Goal: Task Accomplishment & Management: Use online tool/utility

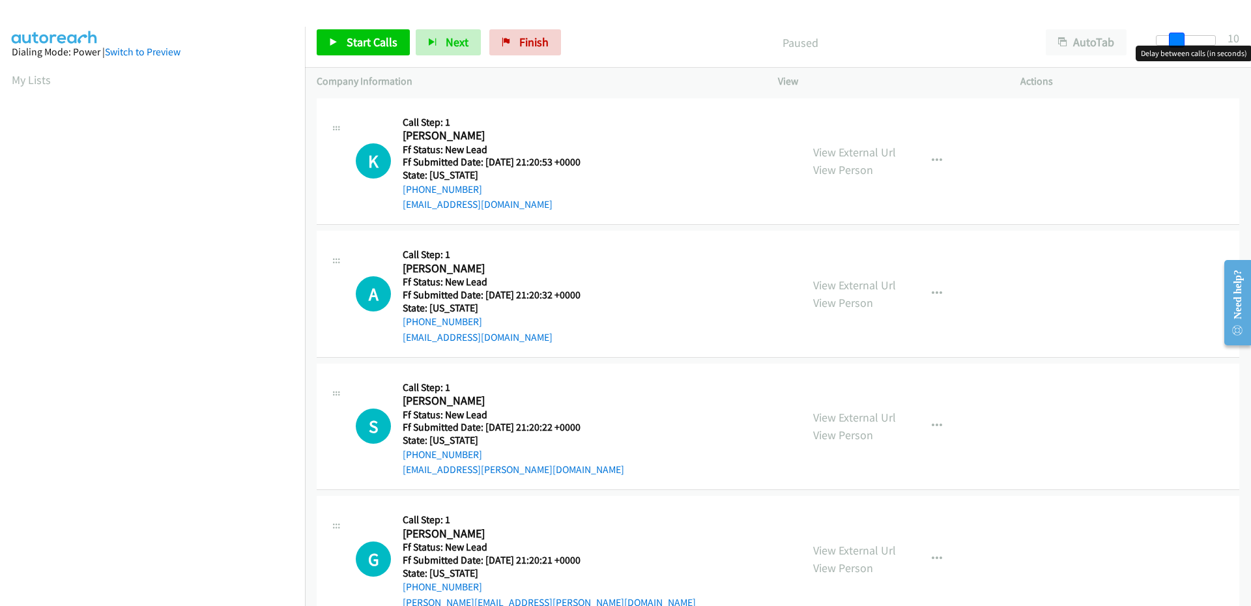
drag, startPoint x: 1164, startPoint y: 36, endPoint x: 1183, endPoint y: 31, distance: 20.4
click at [1183, 31] on div "Start Calls Pause Next Finish Paused AutoTab AutoTab 10" at bounding box center [778, 43] width 946 height 50
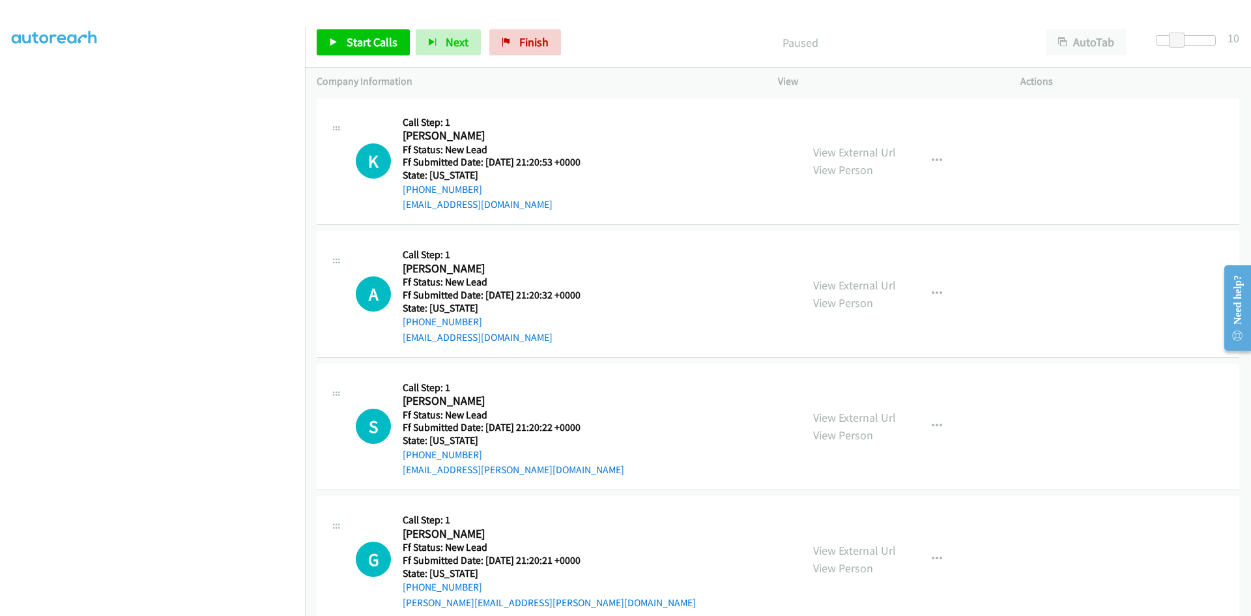
scroll to position [115, 0]
click at [363, 45] on span "Start Calls" at bounding box center [372, 42] width 51 height 15
click at [813, 153] on link "View External Url" at bounding box center [854, 152] width 83 height 15
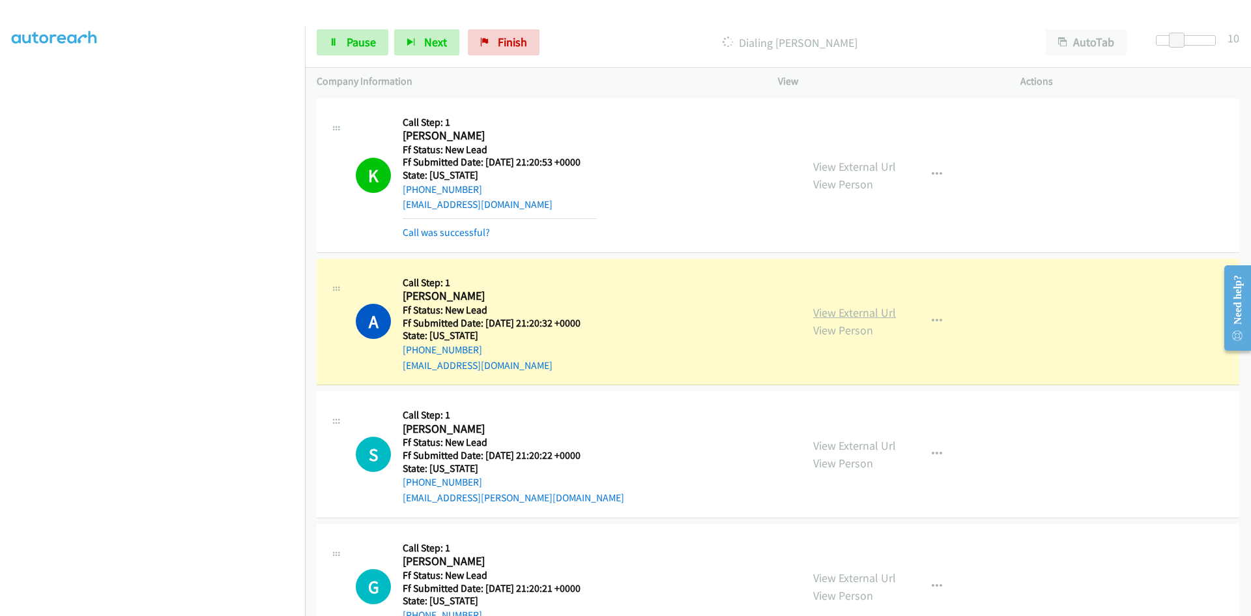
click at [876, 317] on link "View External Url" at bounding box center [854, 312] width 83 height 15
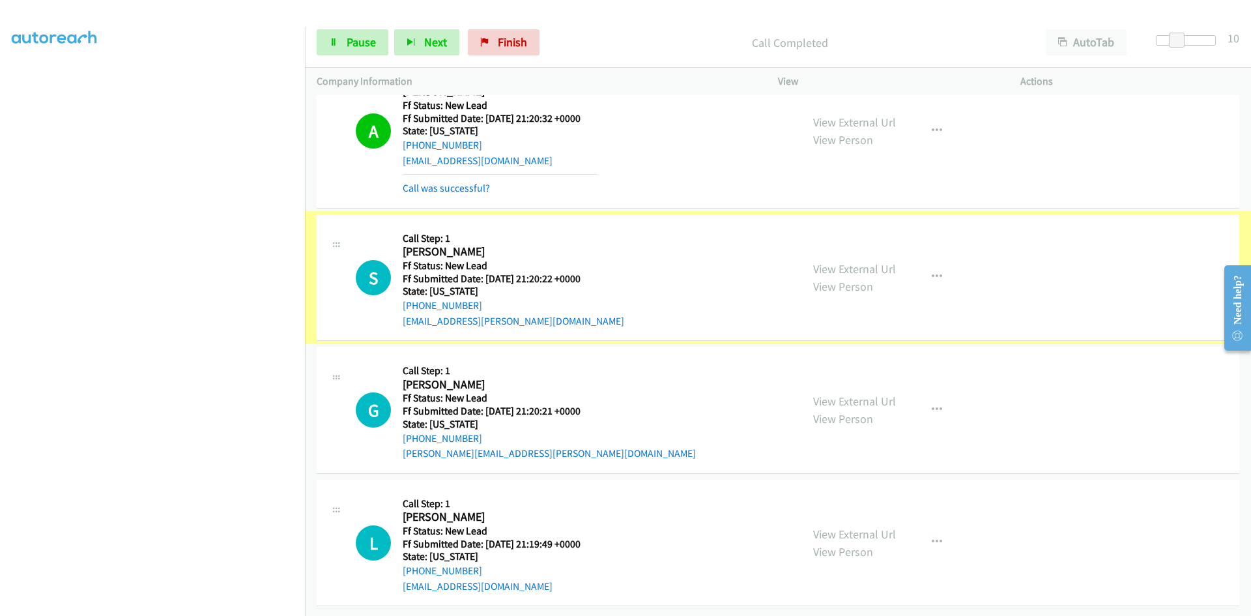
scroll to position [214, 0]
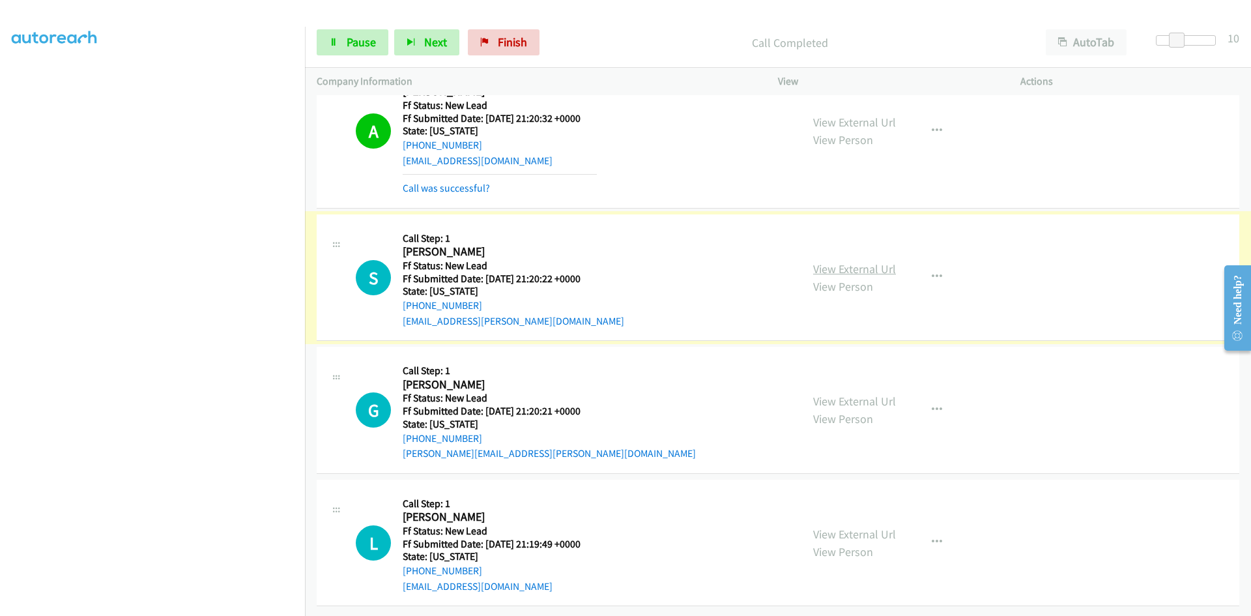
click at [872, 261] on link "View External Url" at bounding box center [854, 268] width 83 height 15
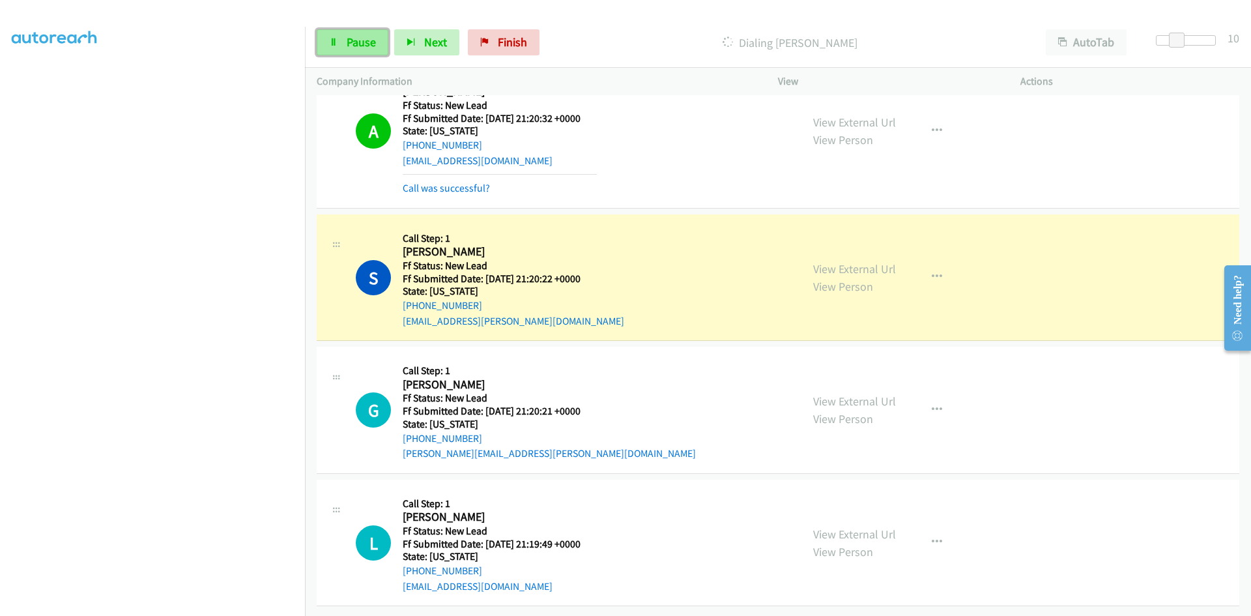
click at [371, 38] on span "Pause" at bounding box center [361, 42] width 29 height 15
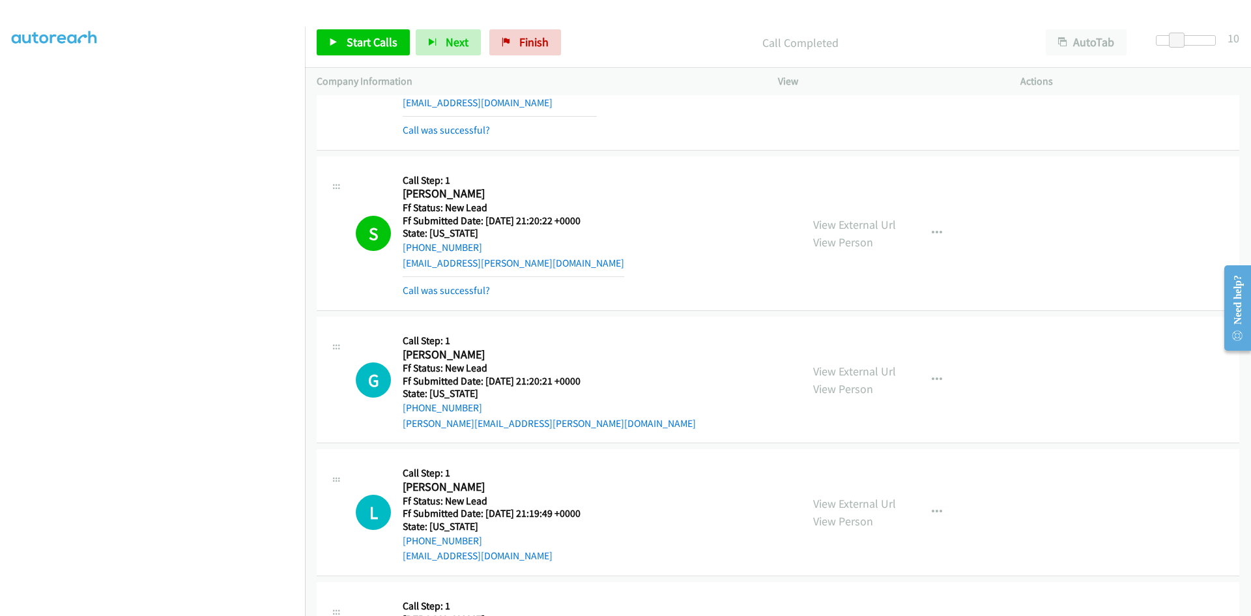
scroll to position [345, 0]
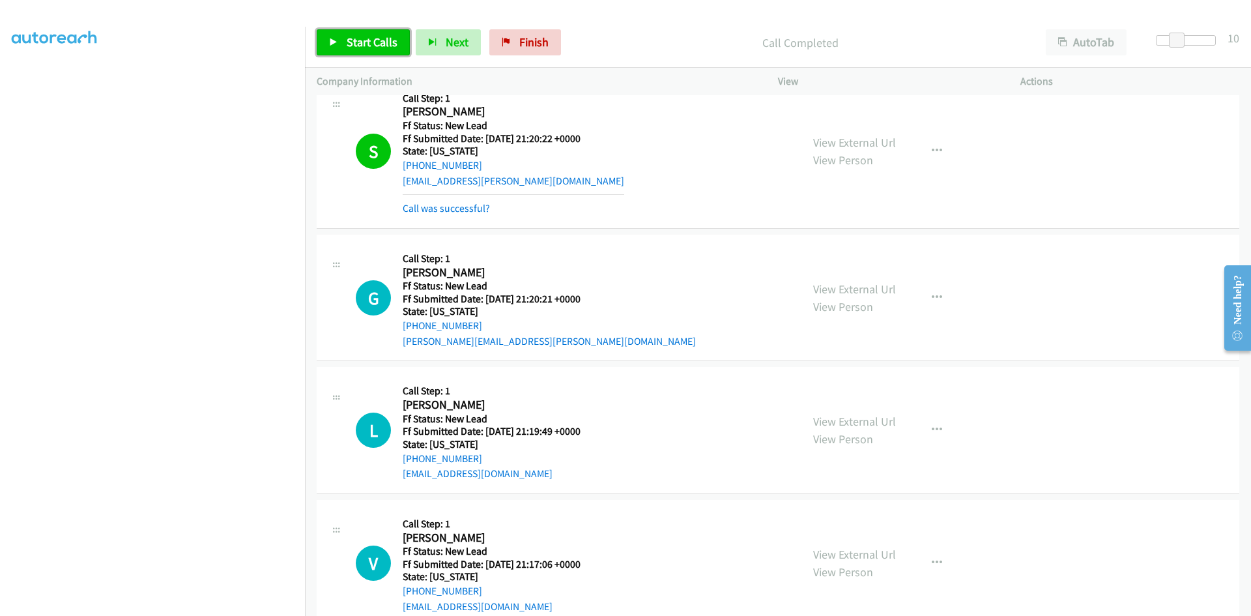
click at [371, 41] on span "Start Calls" at bounding box center [372, 42] width 51 height 15
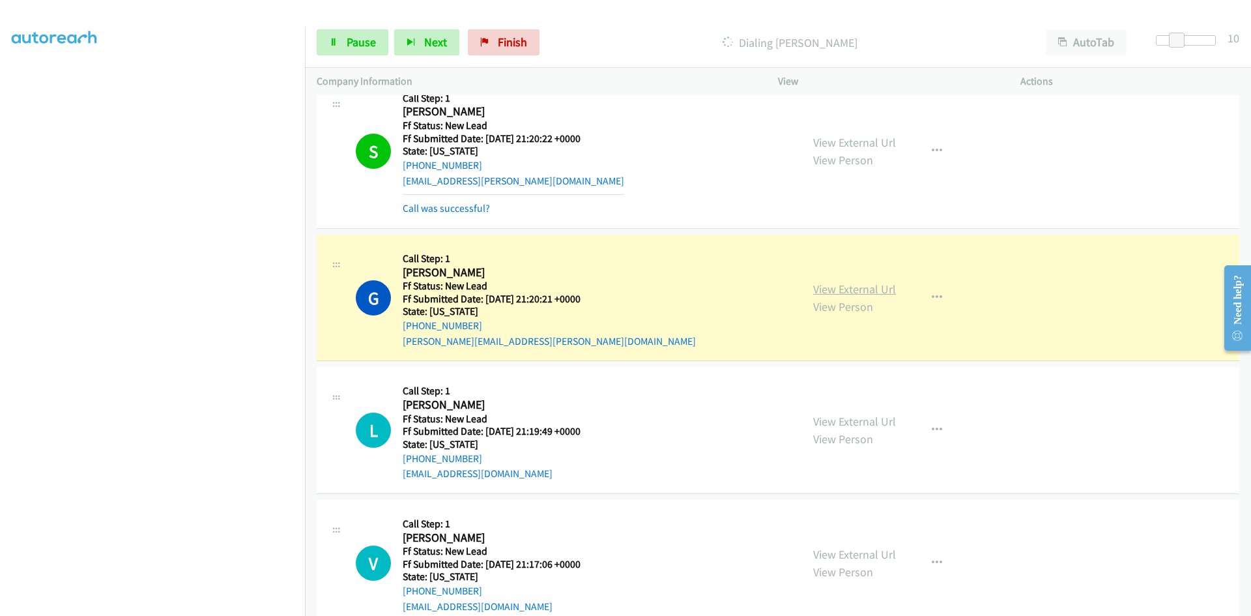
click at [874, 291] on link "View External Url" at bounding box center [854, 288] width 83 height 15
click at [352, 44] on span "Pause" at bounding box center [361, 42] width 29 height 15
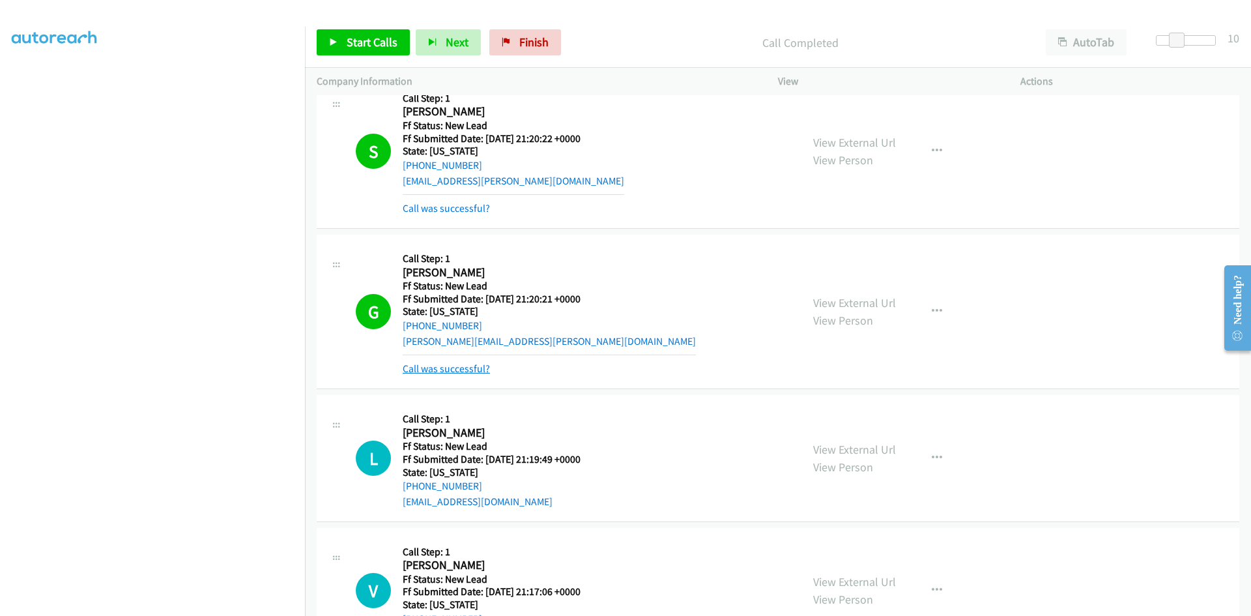
click at [454, 369] on link "Call was successful?" at bounding box center [446, 368] width 87 height 12
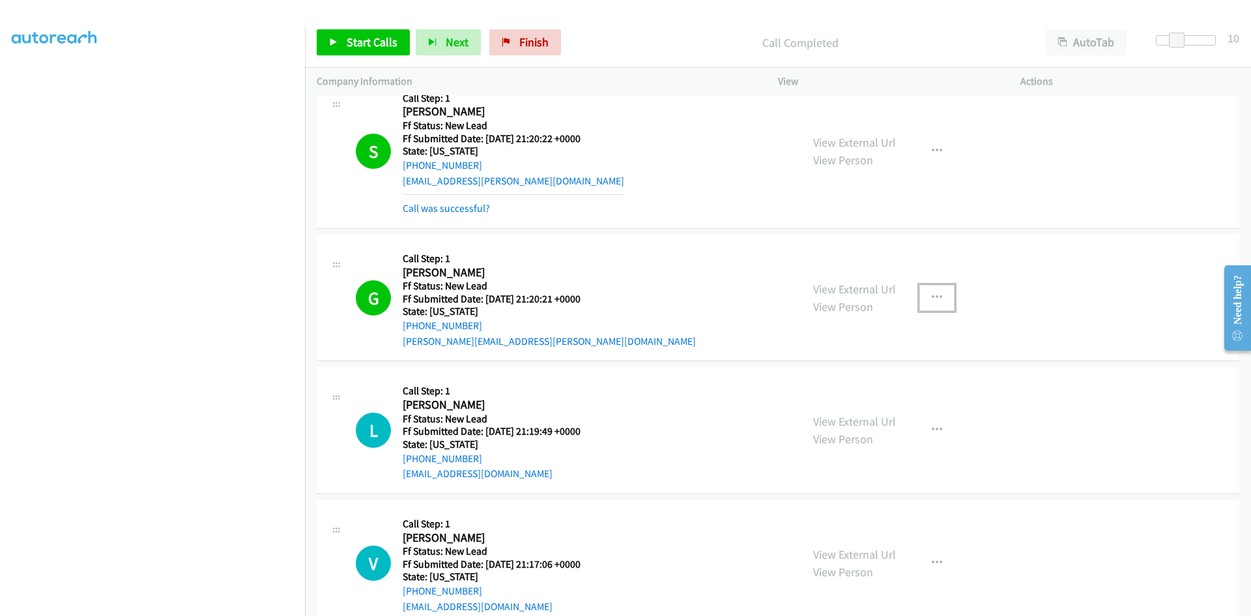
click at [932, 295] on icon "button" at bounding box center [937, 298] width 10 height 10
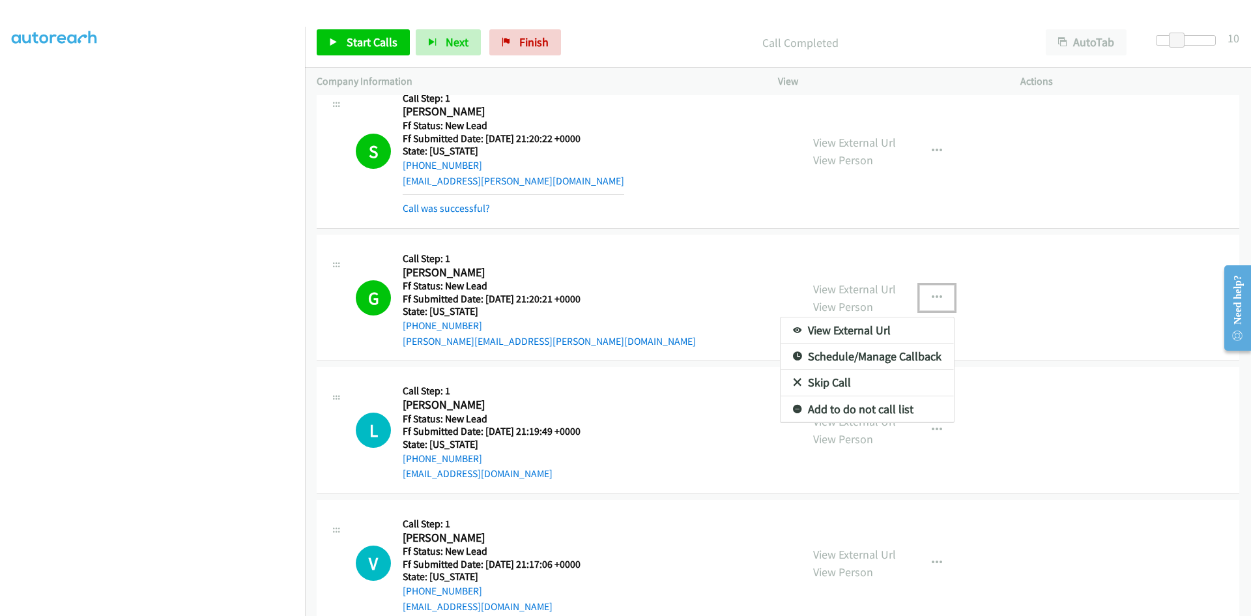
click at [842, 410] on link "Add to do not call list" at bounding box center [867, 409] width 173 height 26
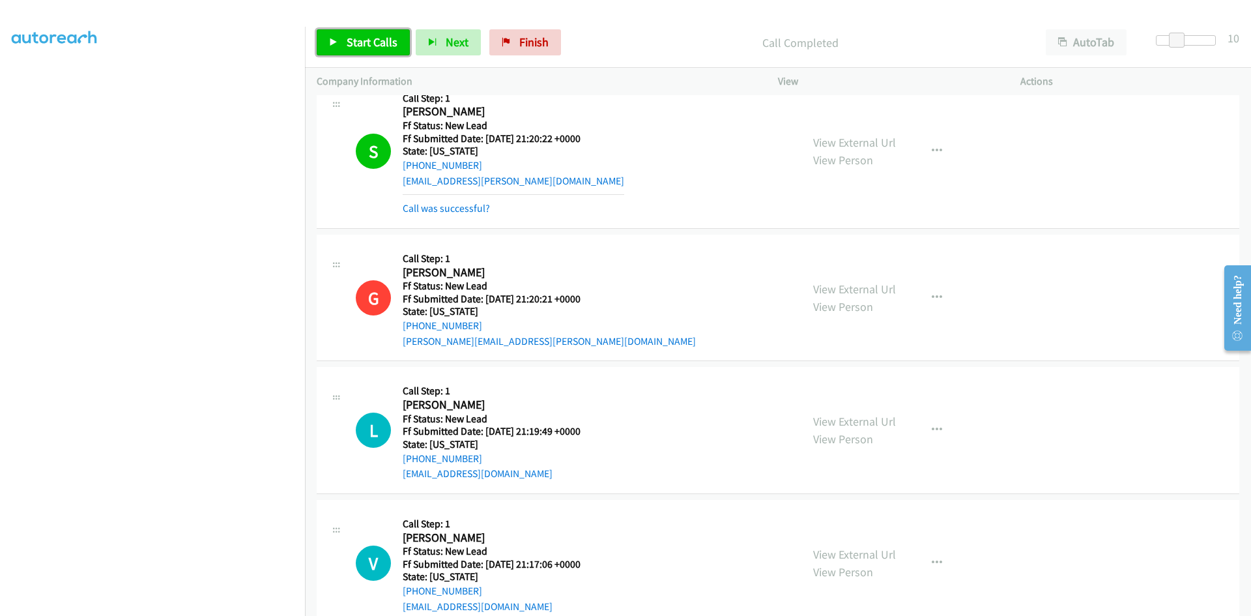
click at [380, 43] on span "Start Calls" at bounding box center [372, 42] width 51 height 15
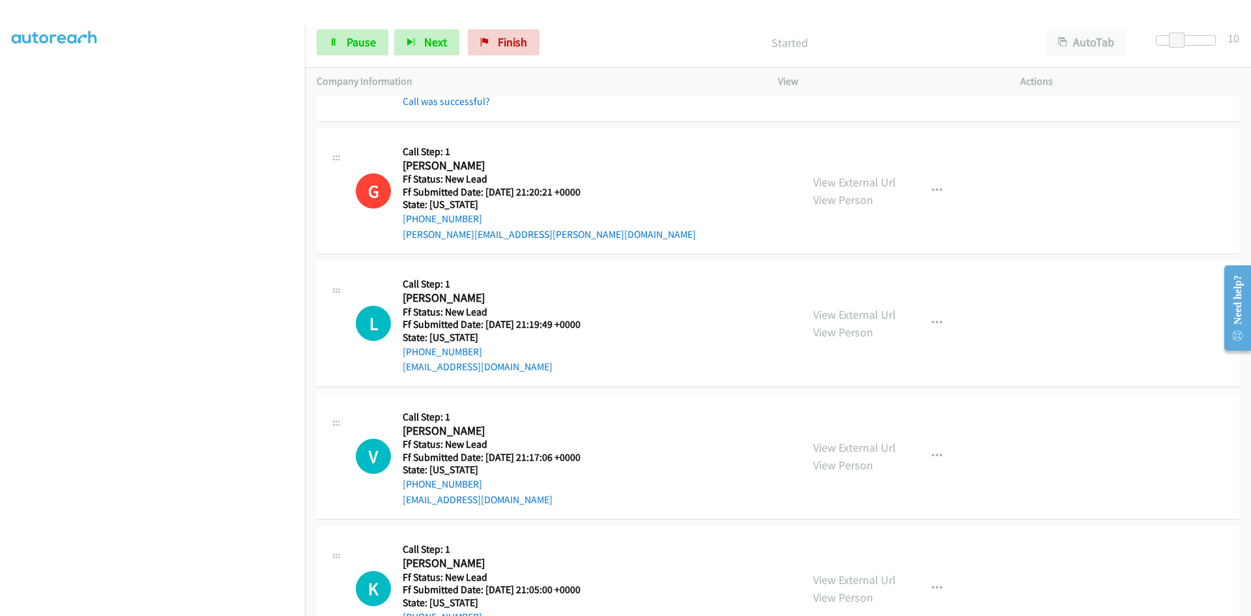
scroll to position [475, 0]
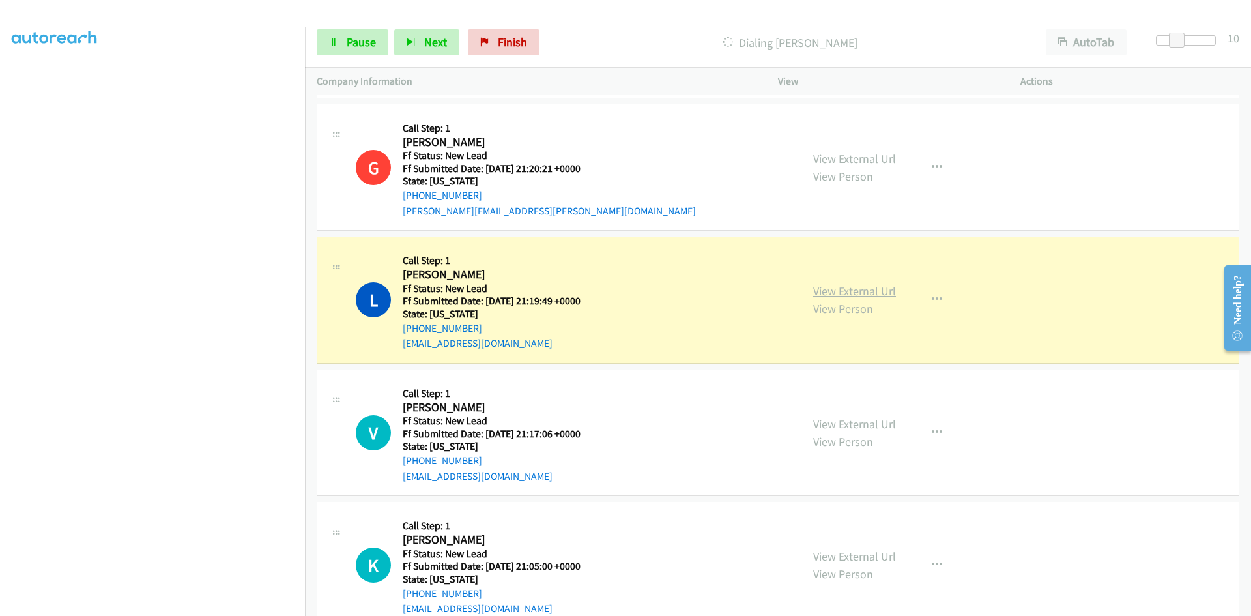
click at [861, 289] on link "View External Url" at bounding box center [854, 290] width 83 height 15
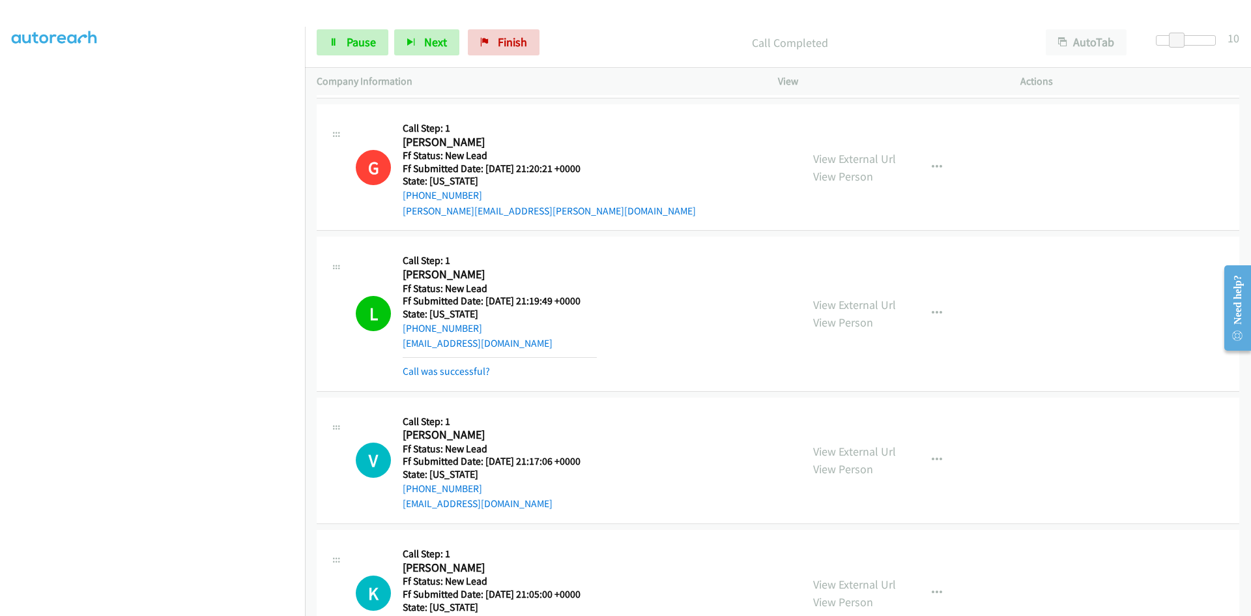
scroll to position [668, 0]
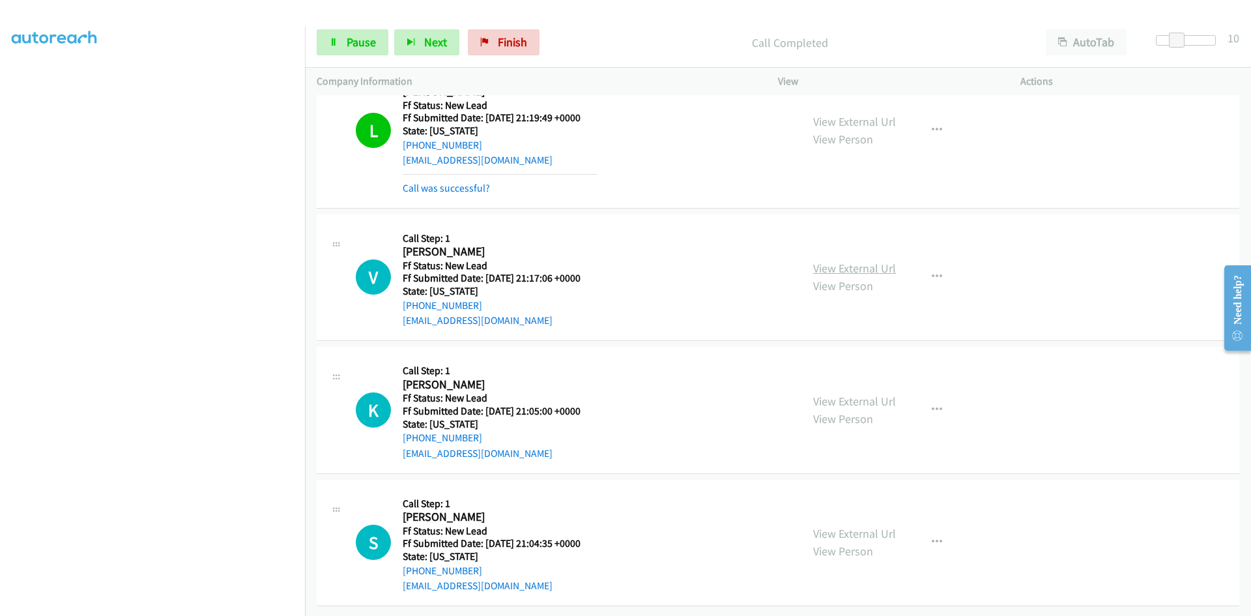
click at [850, 263] on link "View External Url" at bounding box center [854, 268] width 83 height 15
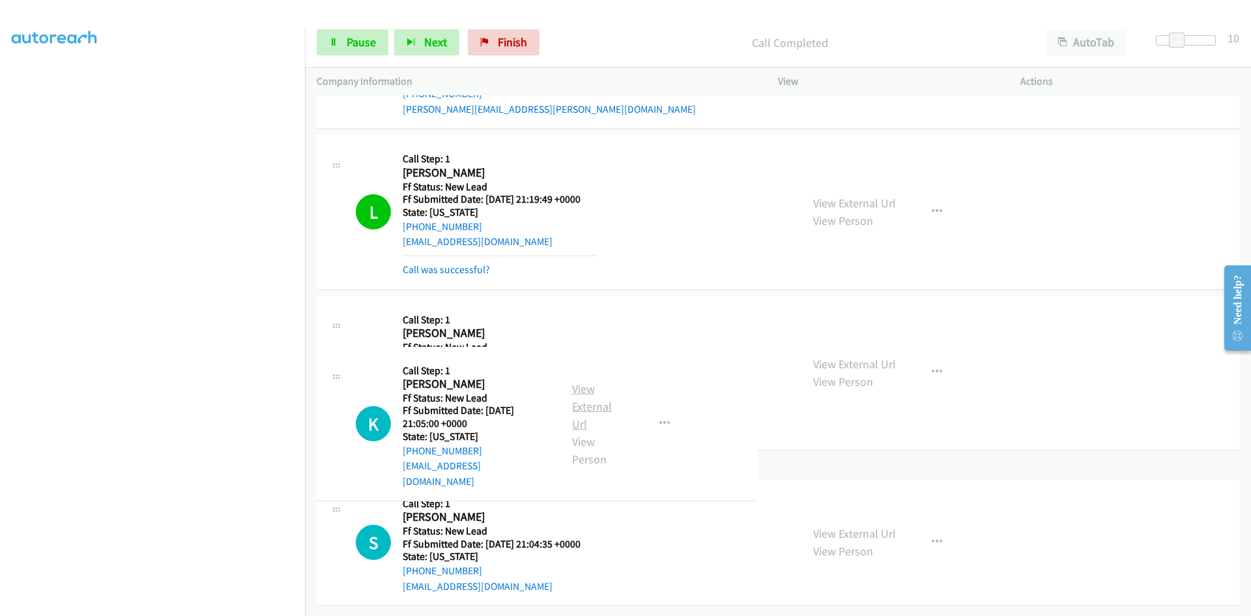
scroll to position [695, 0]
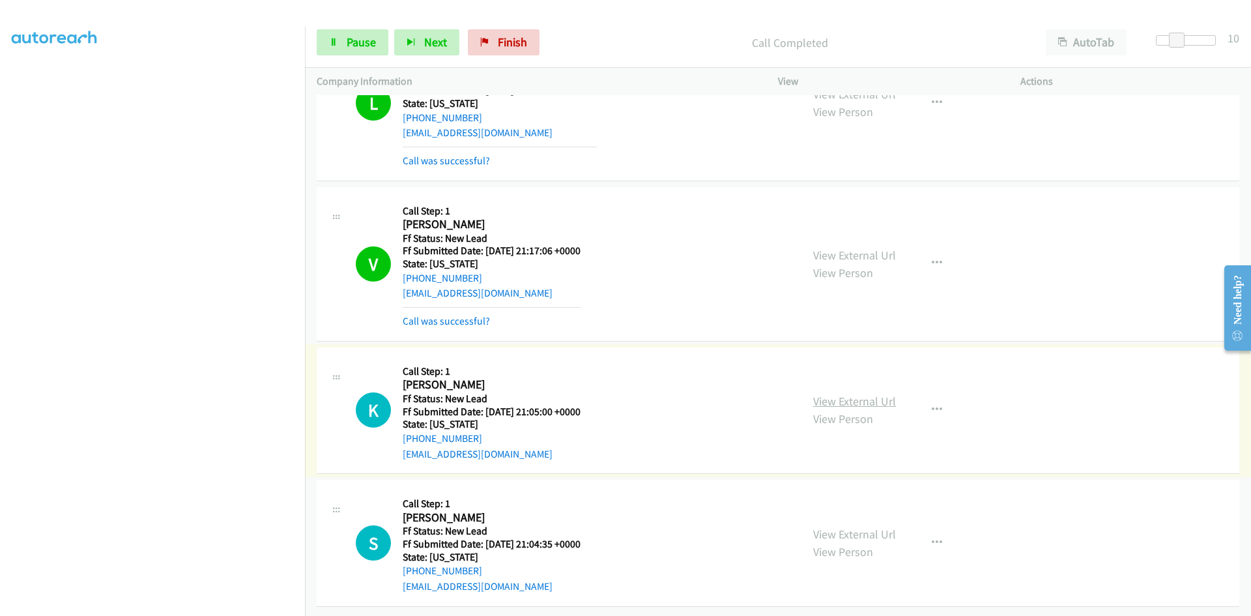
click at [819, 394] on link "View External Url" at bounding box center [854, 401] width 83 height 15
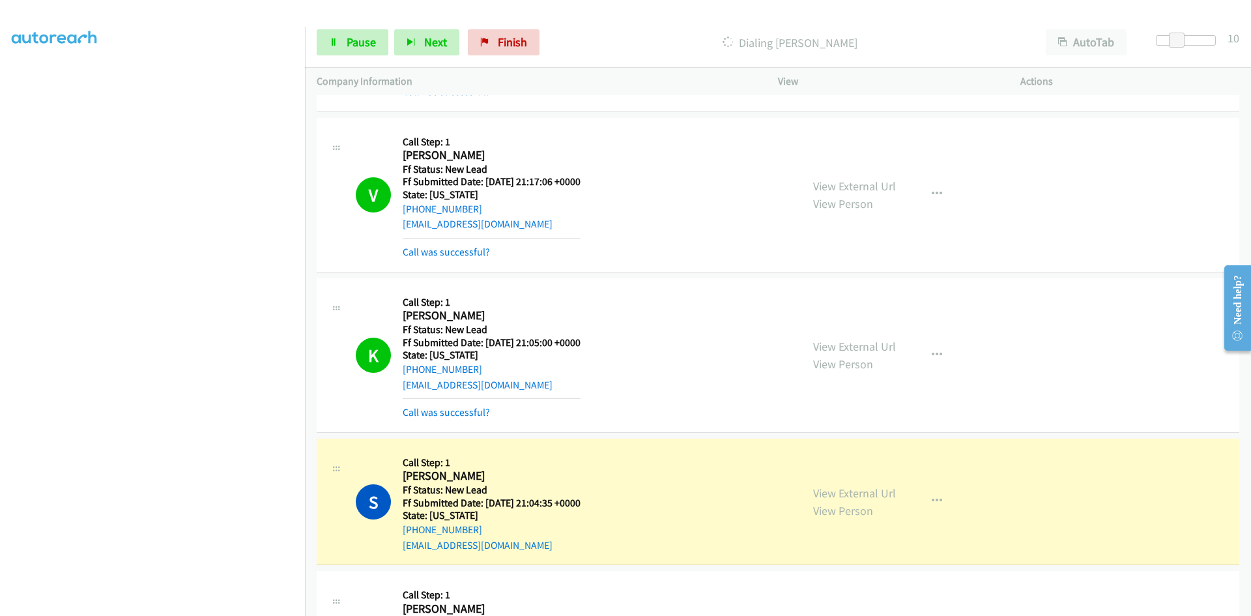
scroll to position [856, 0]
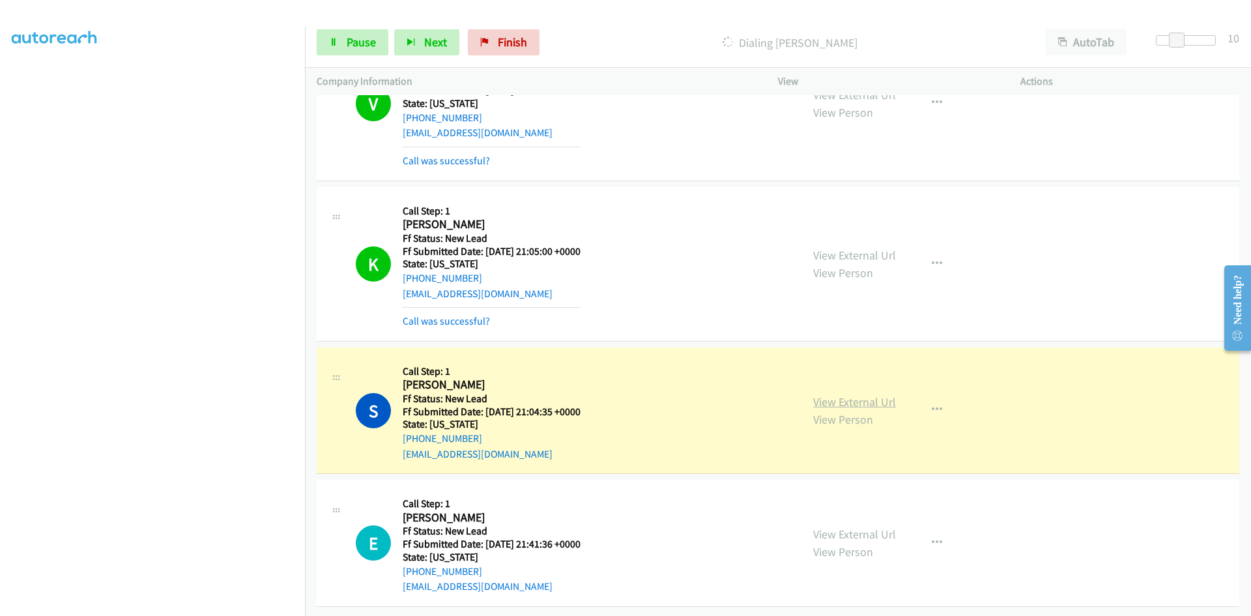
click at [839, 394] on link "View External Url" at bounding box center [854, 401] width 83 height 15
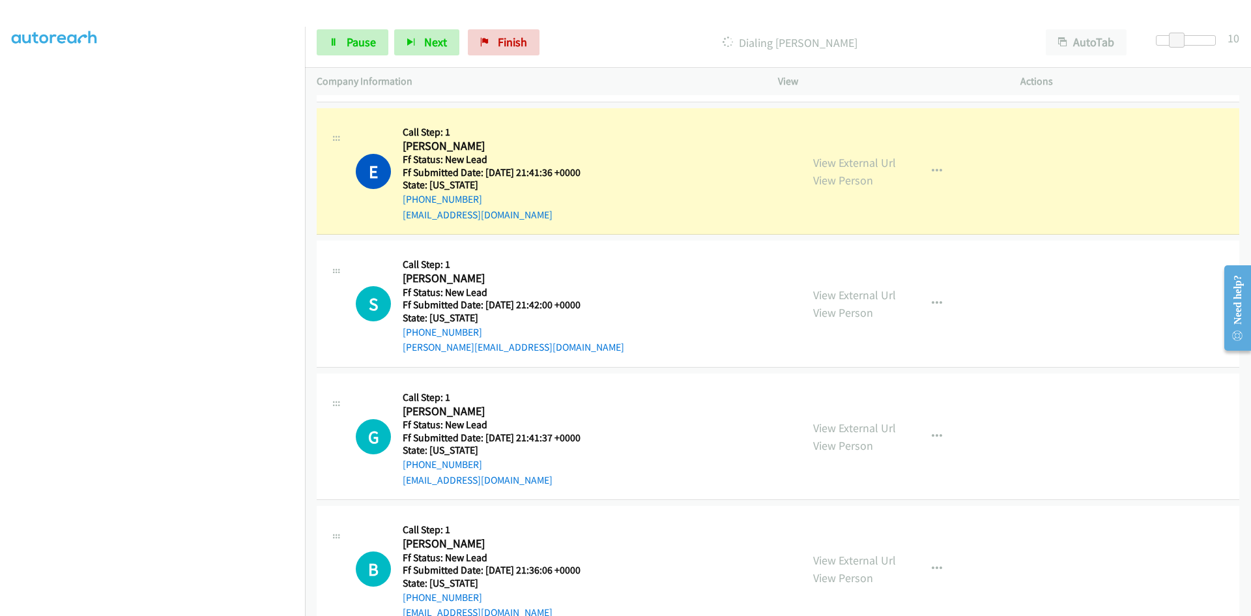
scroll to position [1246, 0]
click at [881, 163] on link "View External Url" at bounding box center [854, 161] width 83 height 15
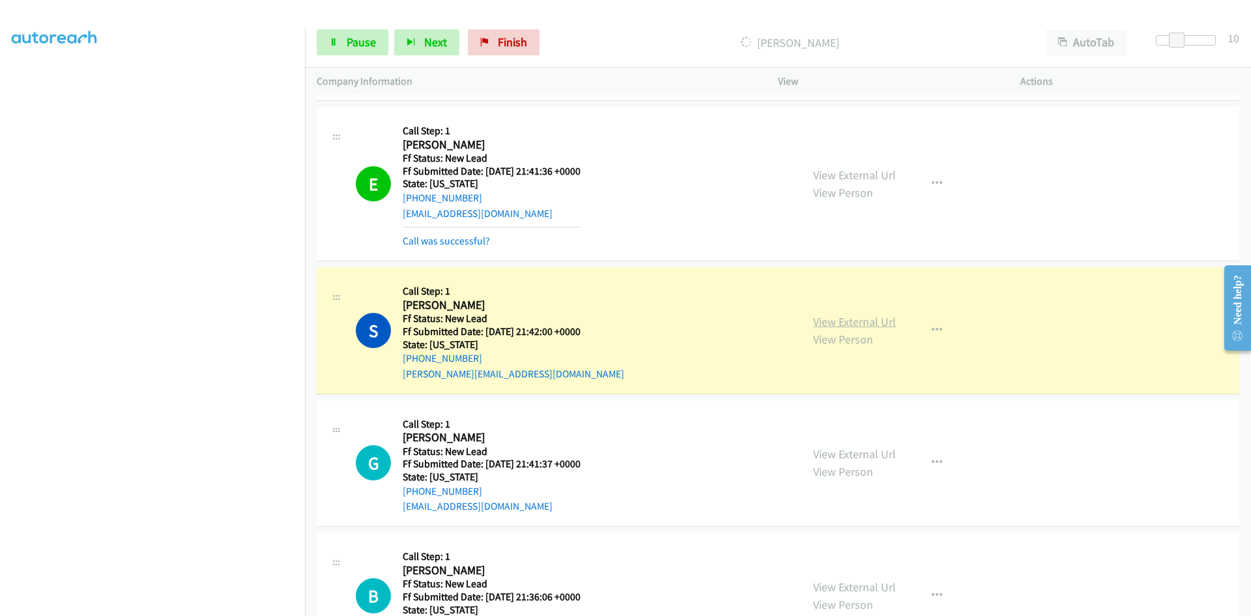
click at [830, 323] on link "View External Url" at bounding box center [854, 321] width 83 height 15
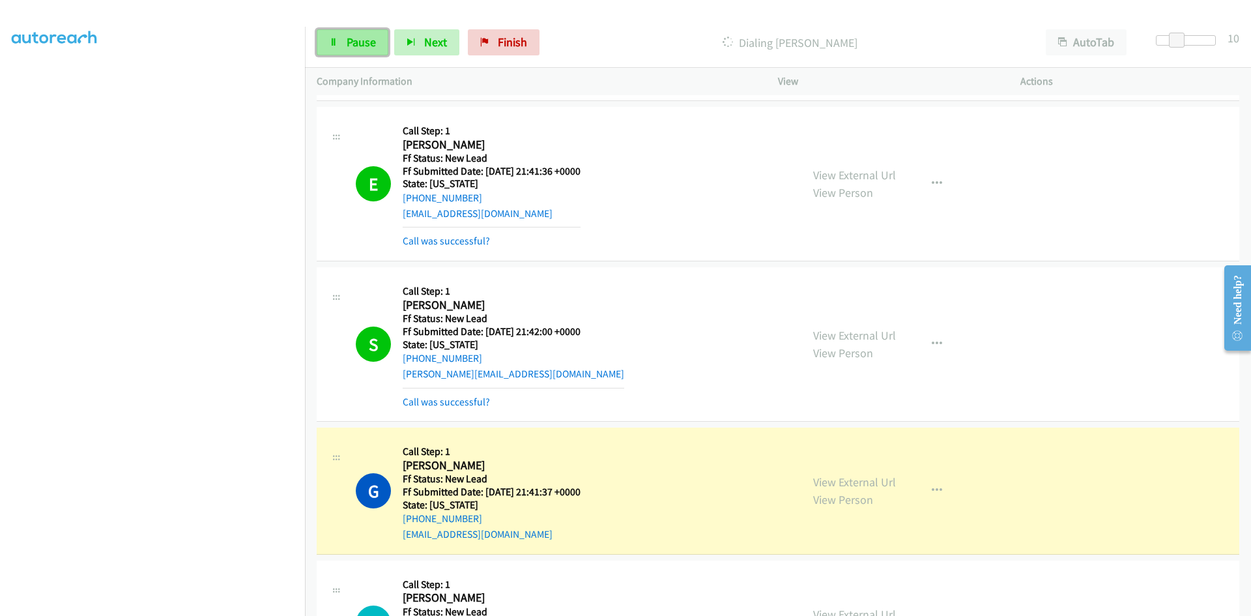
click at [373, 42] on span "Pause" at bounding box center [361, 42] width 29 height 15
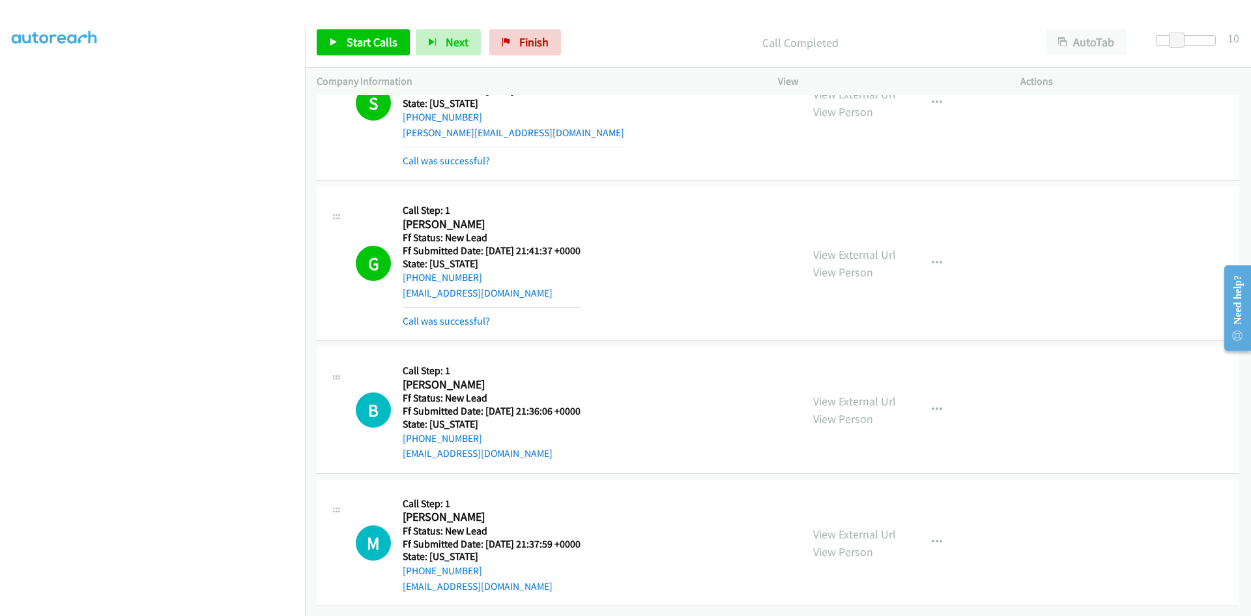
scroll to position [1497, 0]
click at [852, 247] on link "View External Url" at bounding box center [854, 254] width 83 height 15
click at [420, 315] on link "Call was successful?" at bounding box center [446, 321] width 87 height 12
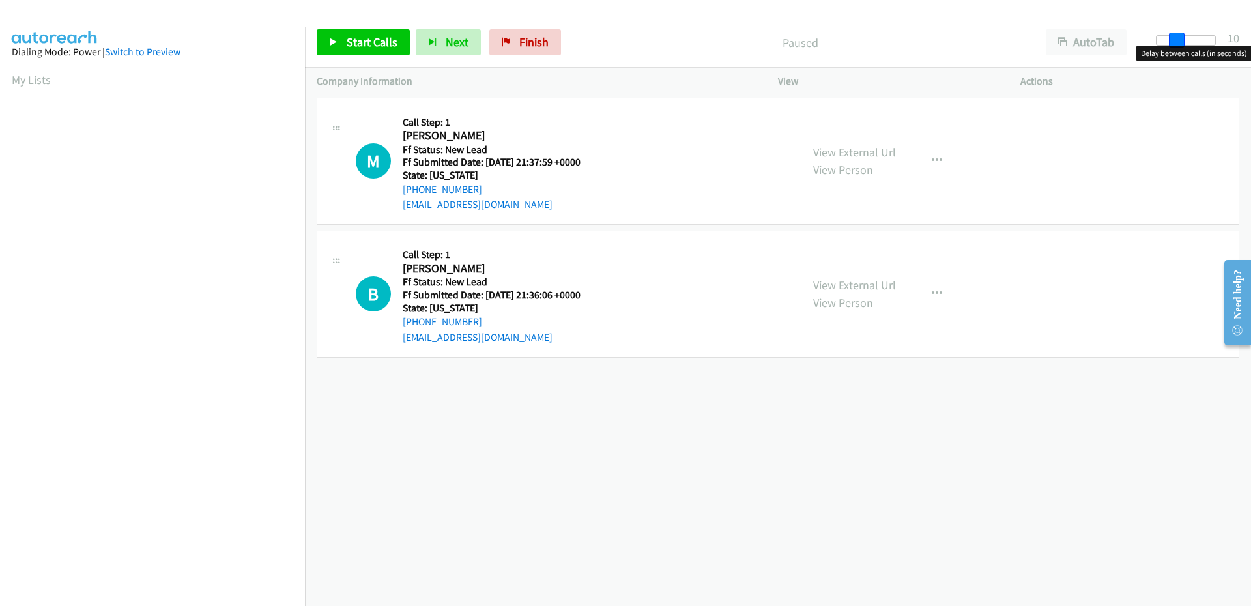
drag, startPoint x: 1164, startPoint y: 43, endPoint x: 1183, endPoint y: 44, distance: 19.6
click at [1183, 44] on span at bounding box center [1177, 41] width 16 height 16
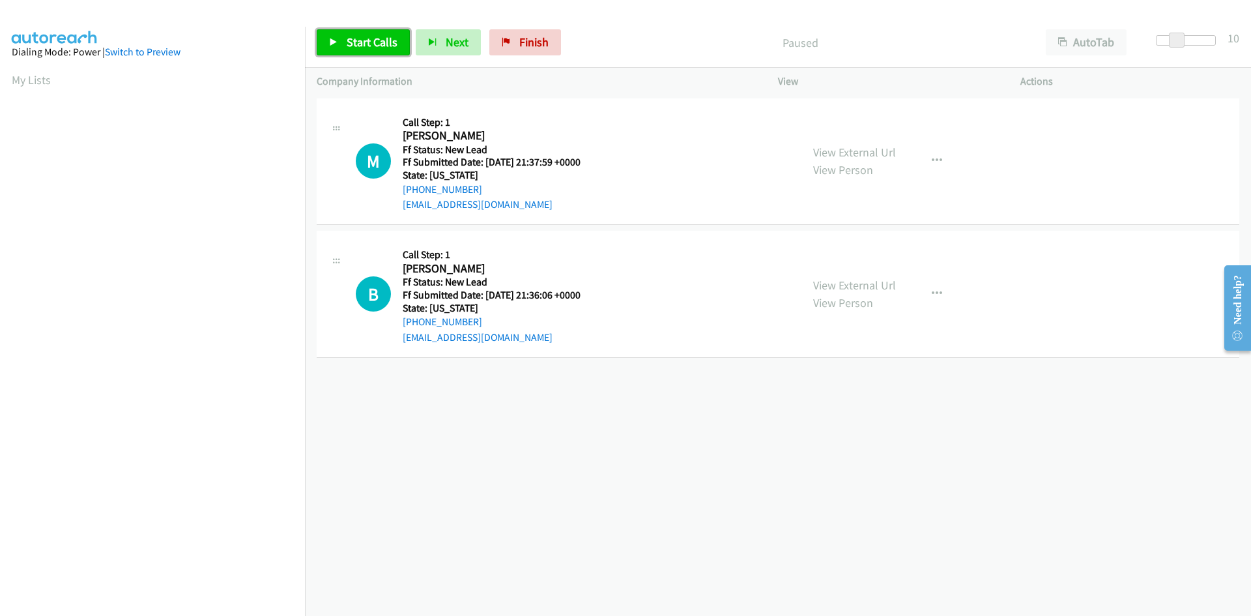
click at [381, 42] on span "Start Calls" at bounding box center [372, 42] width 51 height 15
click at [863, 153] on link "View External Url" at bounding box center [854, 152] width 83 height 15
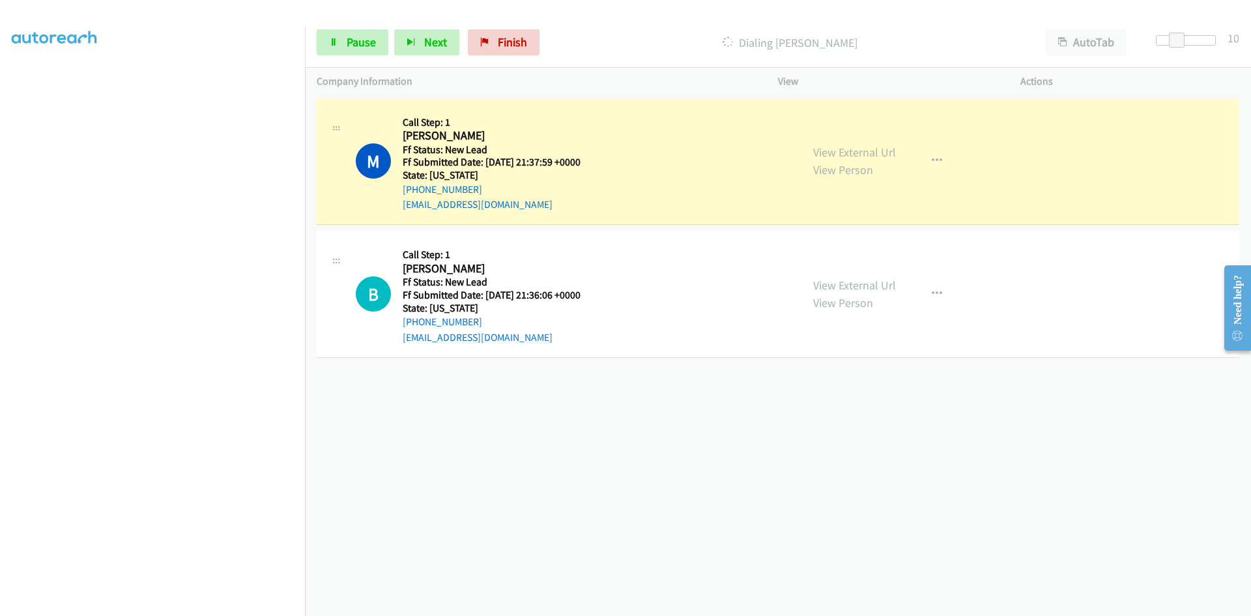
scroll to position [115, 0]
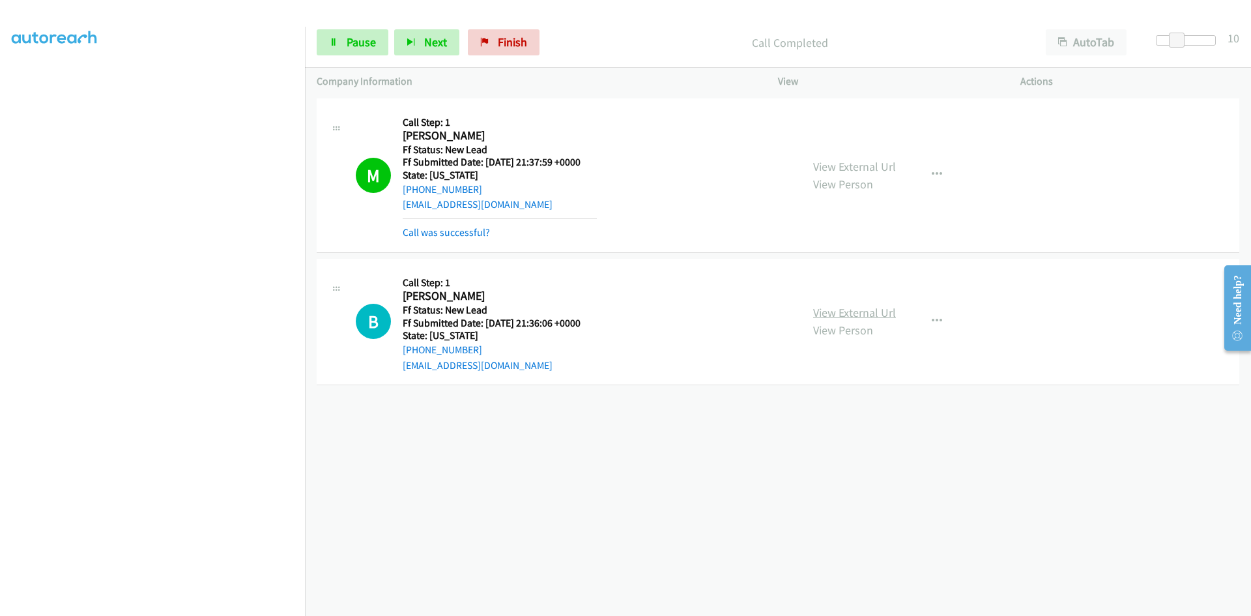
click at [875, 313] on link "View External Url" at bounding box center [854, 312] width 83 height 15
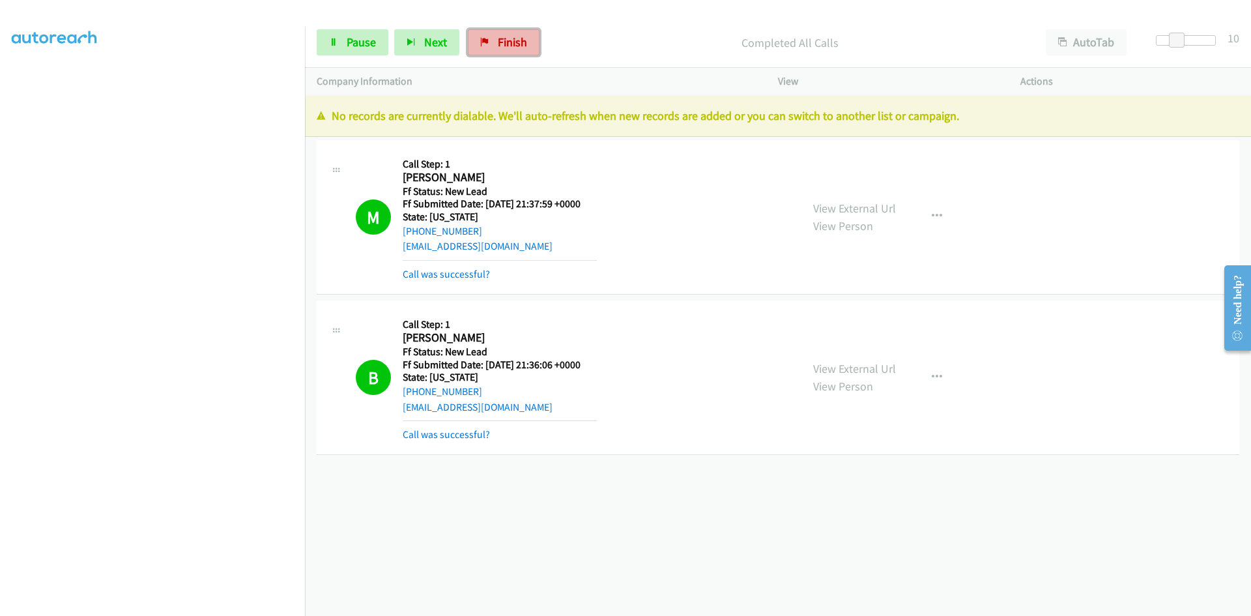
click at [498, 47] on span "Finish" at bounding box center [512, 42] width 29 height 15
